Goal: Task Accomplishment & Management: Use online tool/utility

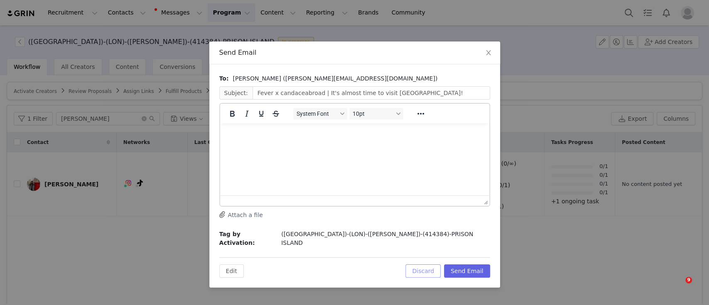
click at [433, 265] on button "Discard" at bounding box center [422, 271] width 35 height 13
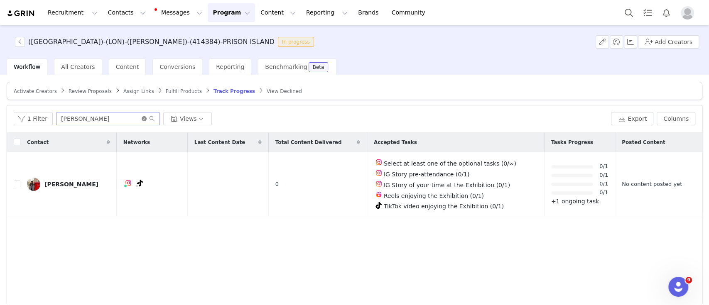
click at [142, 118] on icon "icon: close-circle" at bounding box center [144, 118] width 5 height 5
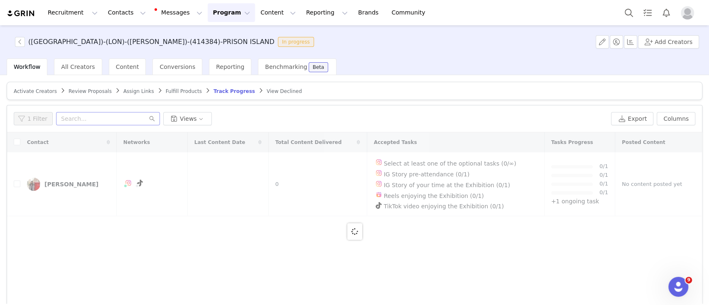
click at [211, 5] on button "Program Program" at bounding box center [231, 12] width 47 height 19
click at [210, 32] on p "Activations" at bounding box center [210, 36] width 32 height 9
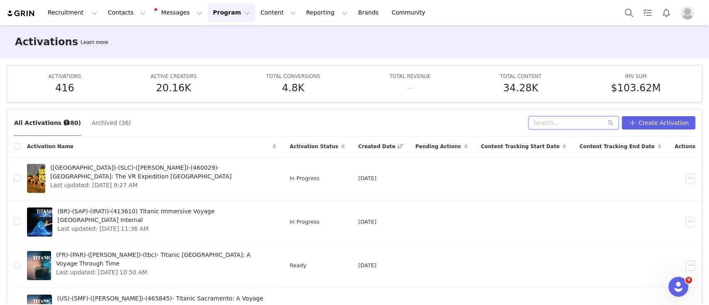
click at [547, 123] on input "text" at bounding box center [573, 122] width 90 height 13
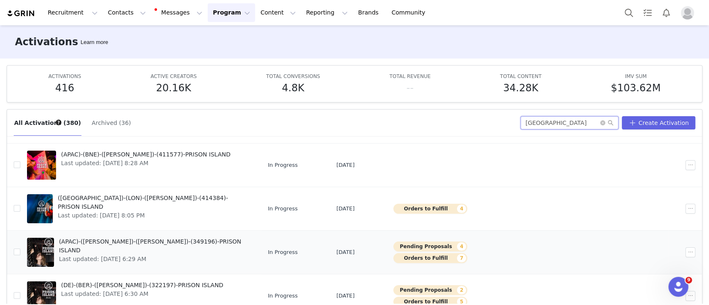
scroll to position [43, 0]
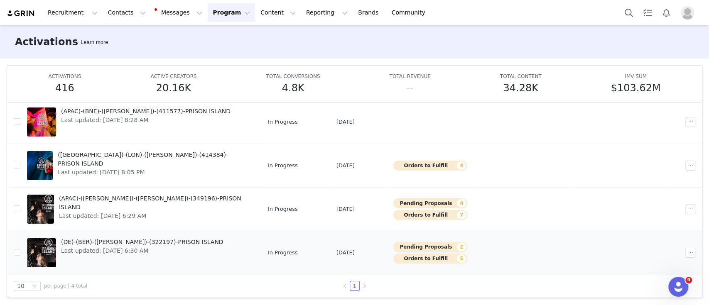
type input "[GEOGRAPHIC_DATA]"
click at [125, 243] on span "(DE)-(BER)-([PERSON_NAME])-(322197)-PRISON ISLAND" at bounding box center [142, 242] width 162 height 9
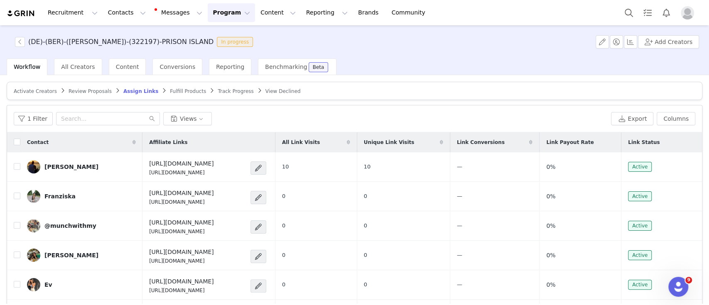
click at [214, 94] on article "Activate Creators Review Proposals Assign Links Fulfill Products Track Progress…" at bounding box center [355, 91] width 696 height 18
click at [218, 88] on span "Track Progress" at bounding box center [236, 91] width 36 height 6
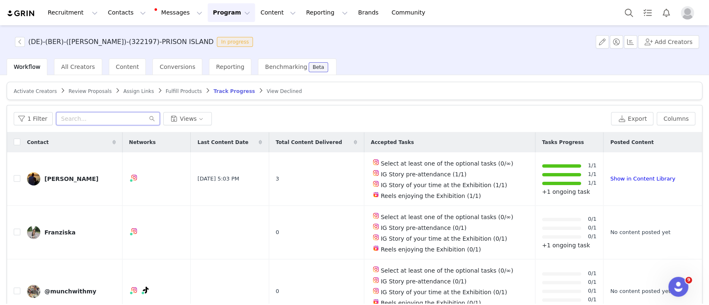
click at [90, 119] on input "text" at bounding box center [108, 118] width 104 height 13
paste input "[PERSON_NAME].[PERSON_NAME]"
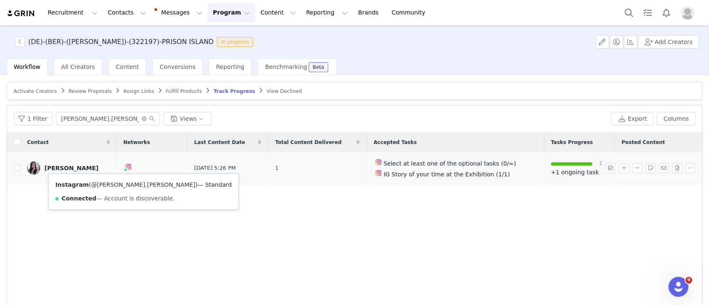
click at [110, 184] on link "@[PERSON_NAME].[PERSON_NAME]" at bounding box center [143, 185] width 104 height 7
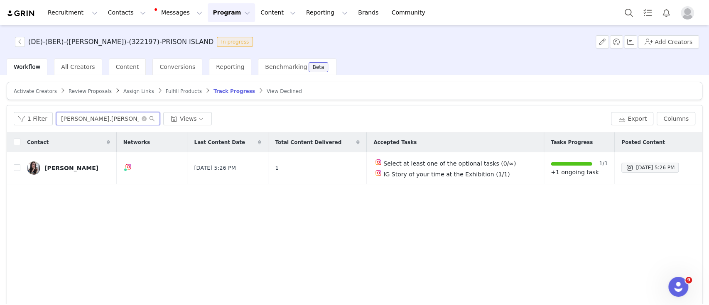
click at [105, 118] on input "[PERSON_NAME].[PERSON_NAME]" at bounding box center [108, 118] width 104 height 13
paste input "darlinhungryclub"
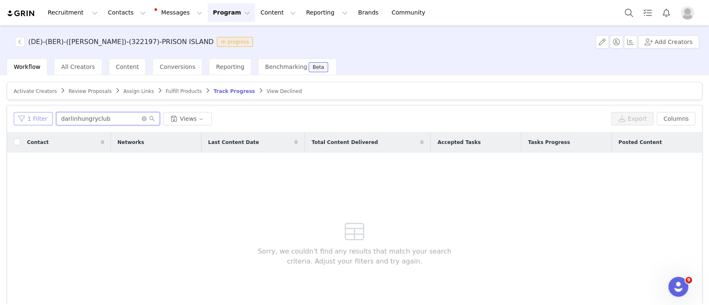
drag, startPoint x: 73, startPoint y: 120, endPoint x: 27, endPoint y: 120, distance: 45.3
click at [27, 120] on div "1 Filter darlinhungryclub Views" at bounding box center [311, 118] width 594 height 13
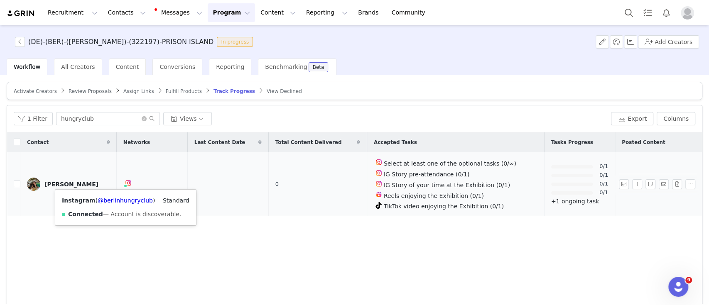
click at [125, 180] on img at bounding box center [128, 183] width 7 height 7
click at [129, 199] on link "@berlinhungryclub" at bounding box center [125, 200] width 55 height 7
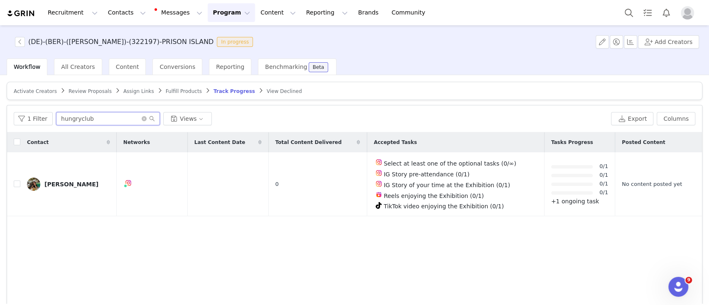
click at [96, 123] on input "hungryclub" at bounding box center [108, 118] width 104 height 13
paste input "schulli__"
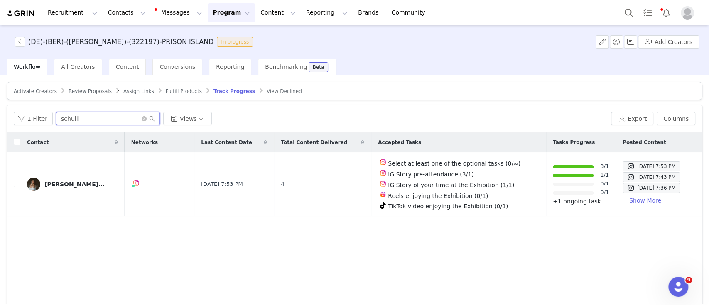
click at [93, 123] on input "schulli__" at bounding box center [108, 118] width 104 height 13
paste input "munchwithmy"
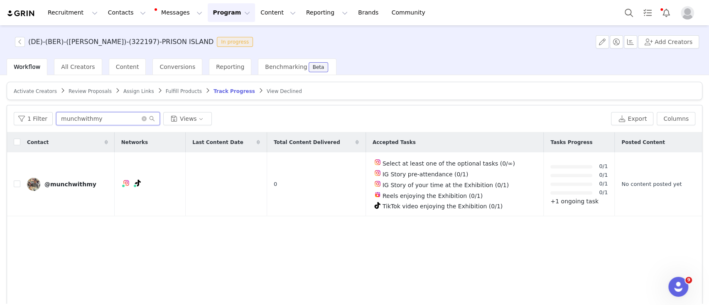
type input "munchwithmy"
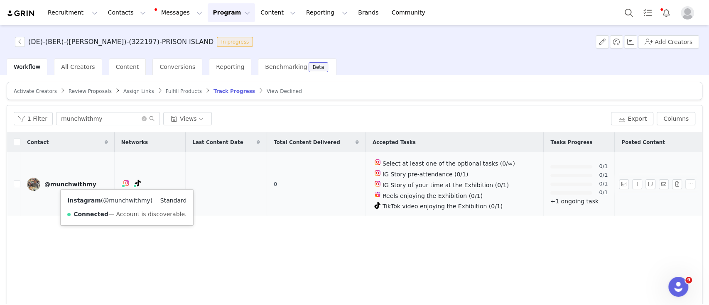
click at [123, 202] on link "@munchwithmy" at bounding box center [126, 200] width 47 height 7
